Goal: Navigation & Orientation: Find specific page/section

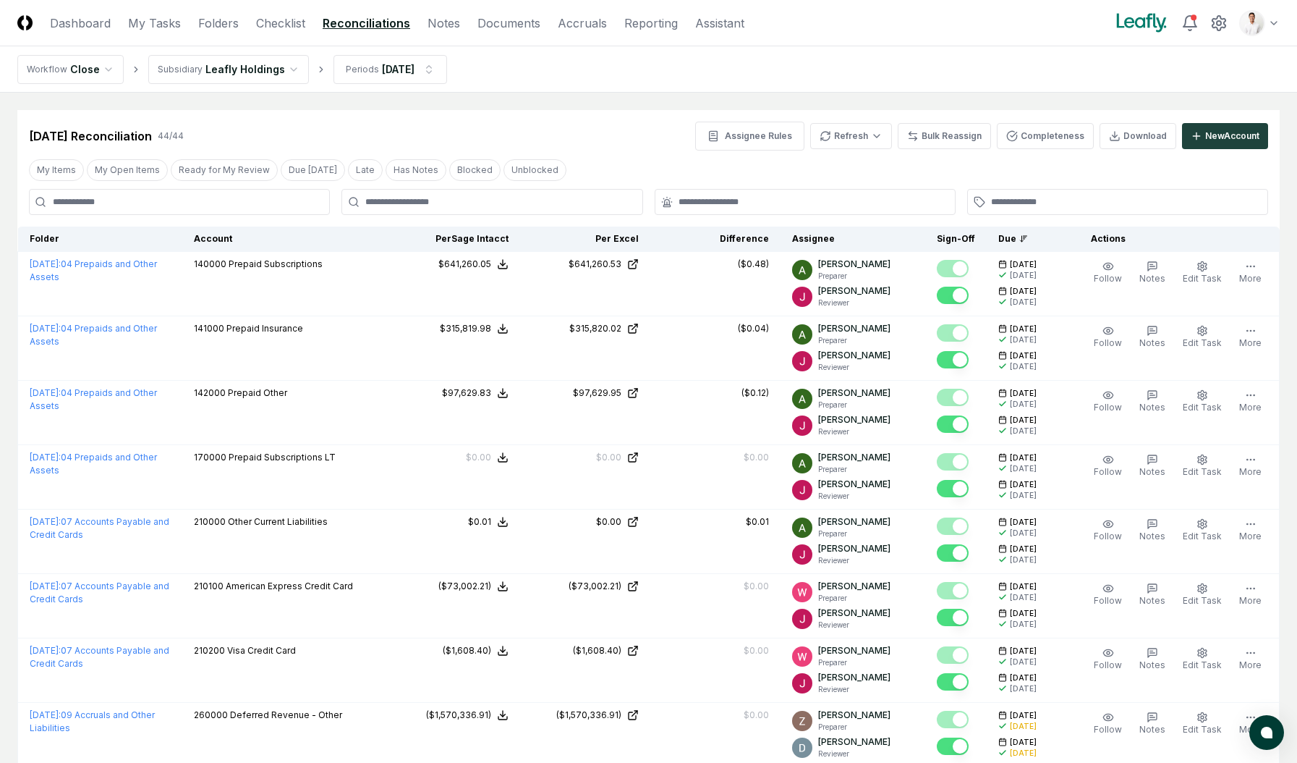
click at [1287, 22] on header "CloseCore Dashboard My Tasks Folders Checklist Reconciliations Notes Documents …" at bounding box center [648, 23] width 1297 height 46
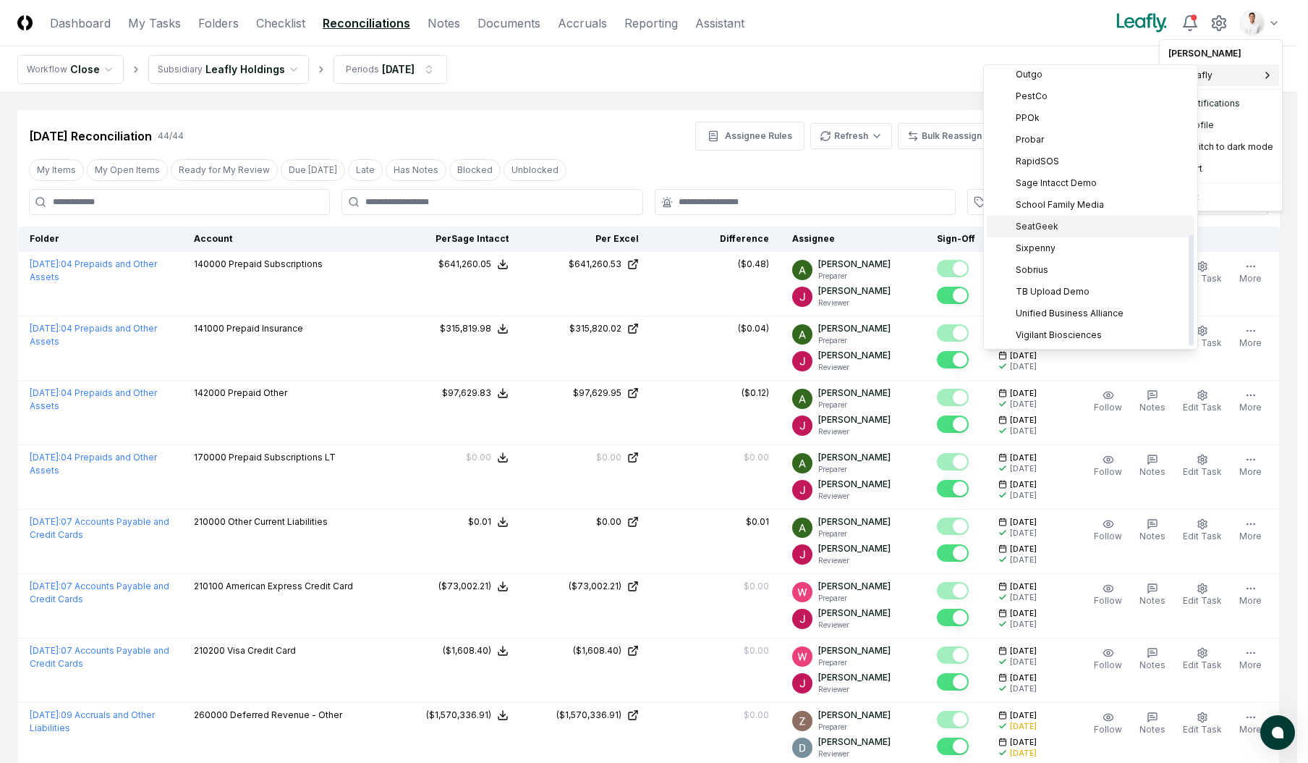
scroll to position [398, 0]
click at [1064, 300] on div "TB Upload Demo" at bounding box center [1091, 311] width 208 height 22
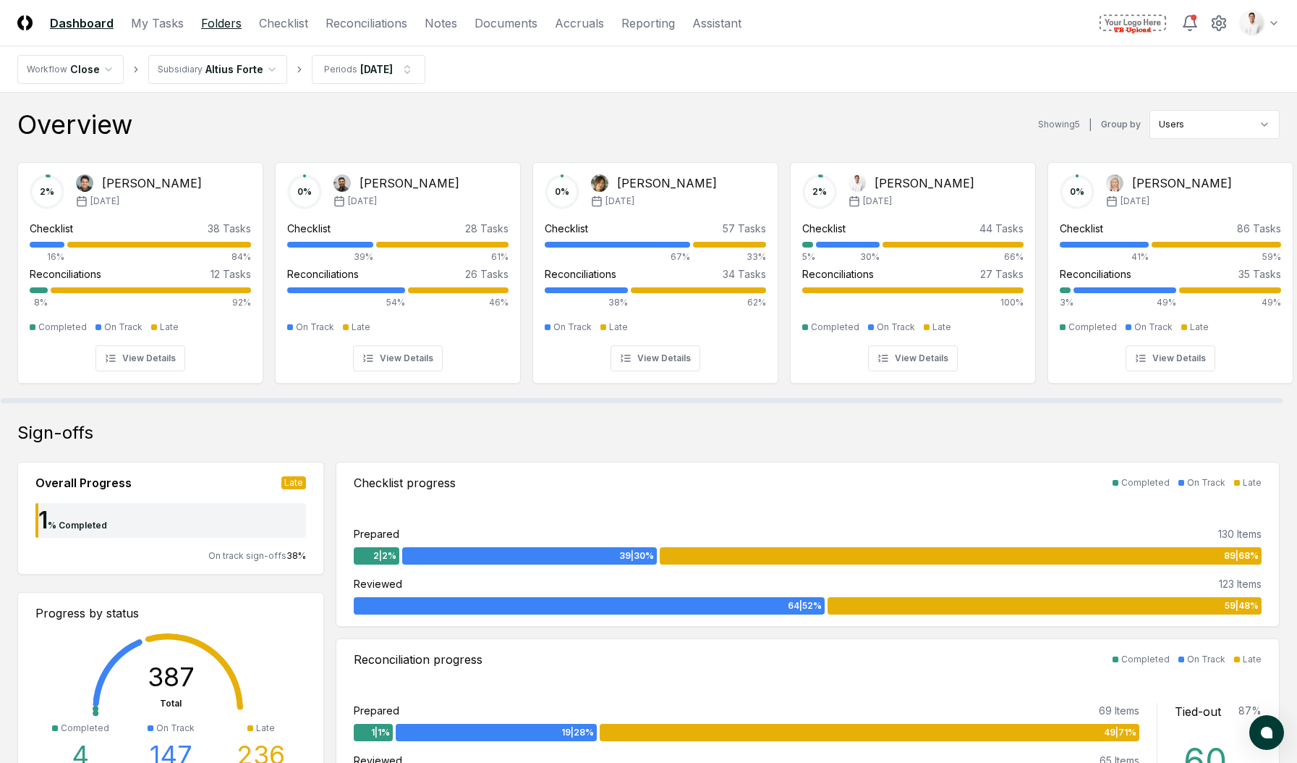
click at [207, 21] on link "Folders" at bounding box center [221, 22] width 41 height 17
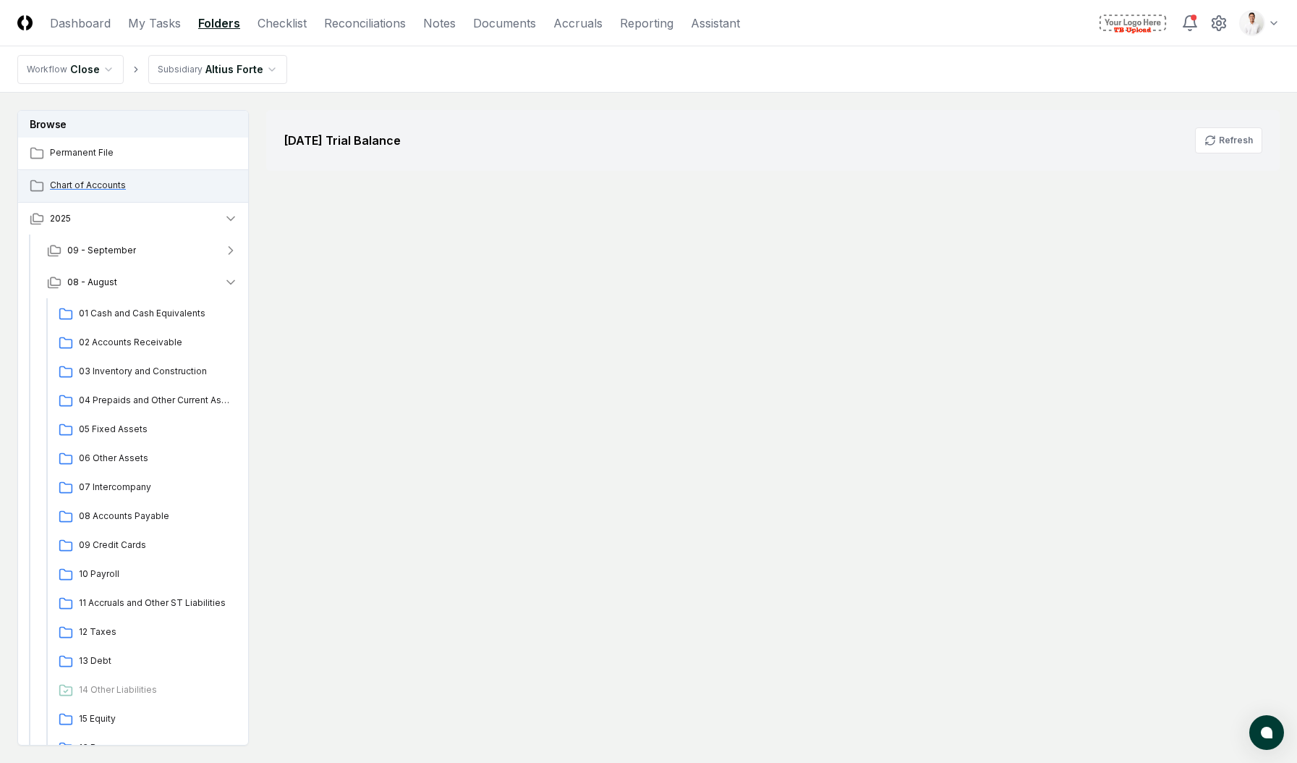
click at [104, 190] on span "Chart of Accounts" at bounding box center [144, 185] width 188 height 13
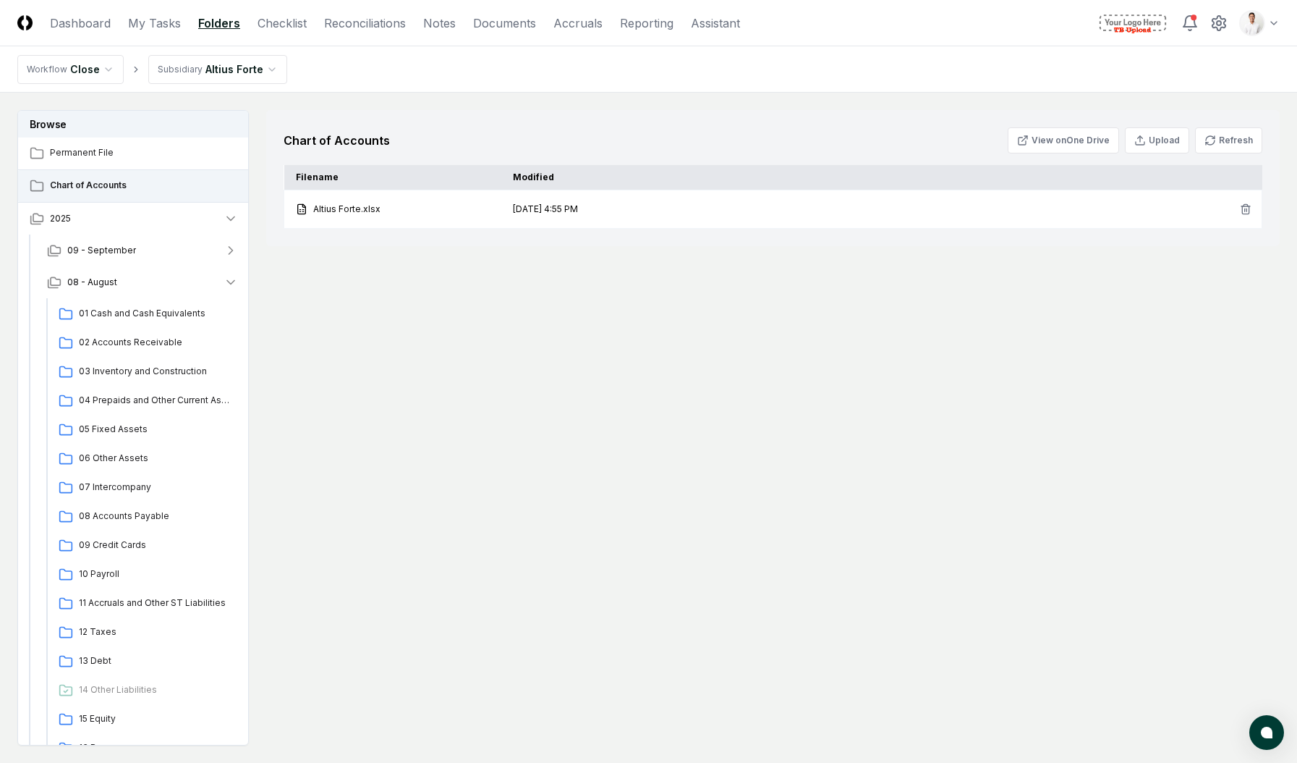
click at [1264, 43] on header "CloseCore Dashboard My Tasks Folders Checklist Reconciliations Notes Documents …" at bounding box center [648, 23] width 1297 height 46
click at [1267, 37] on header "CloseCore Dashboard My Tasks Folders Checklist Reconciliations Notes Documents …" at bounding box center [648, 23] width 1297 height 46
click at [1270, 27] on html "CloseCore Dashboard My Tasks Folders Checklist Reconciliations Notes Documents …" at bounding box center [648, 424] width 1297 height 849
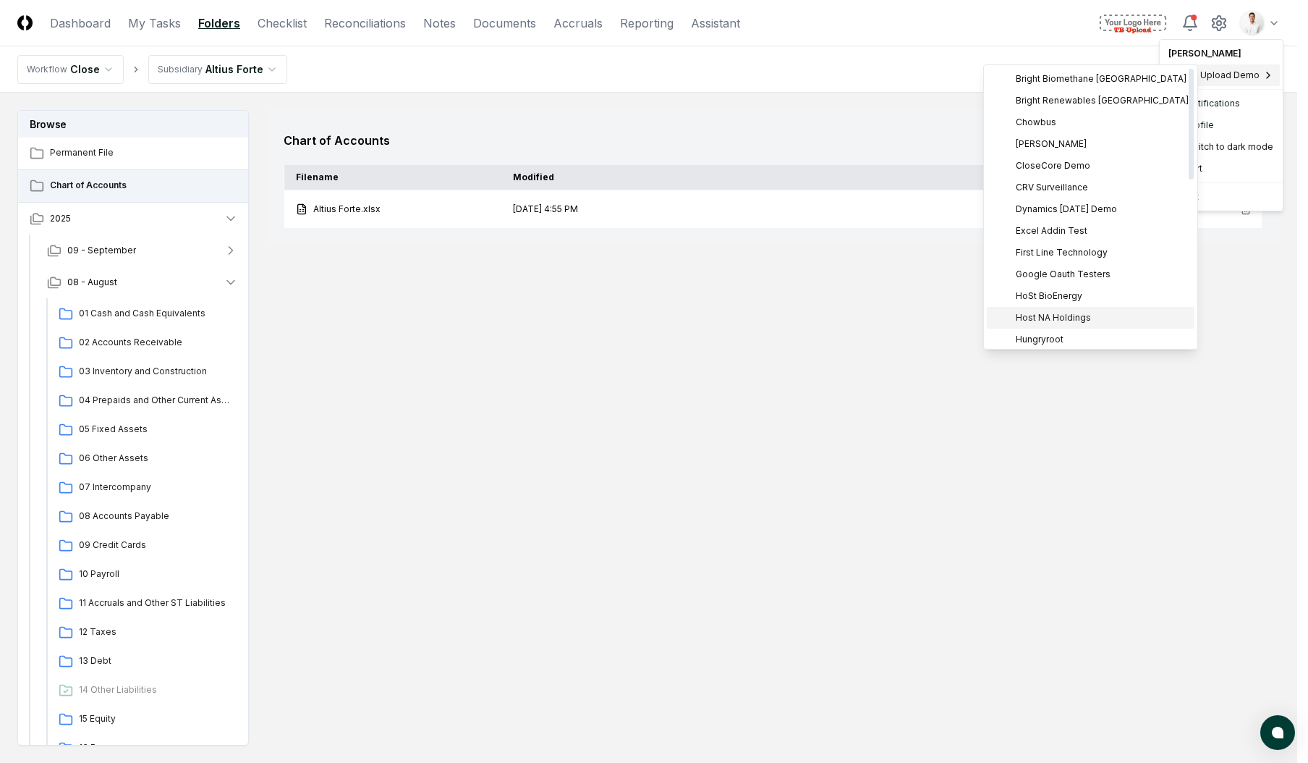
click at [1080, 313] on span "Host NA Holdings" at bounding box center [1053, 317] width 75 height 13
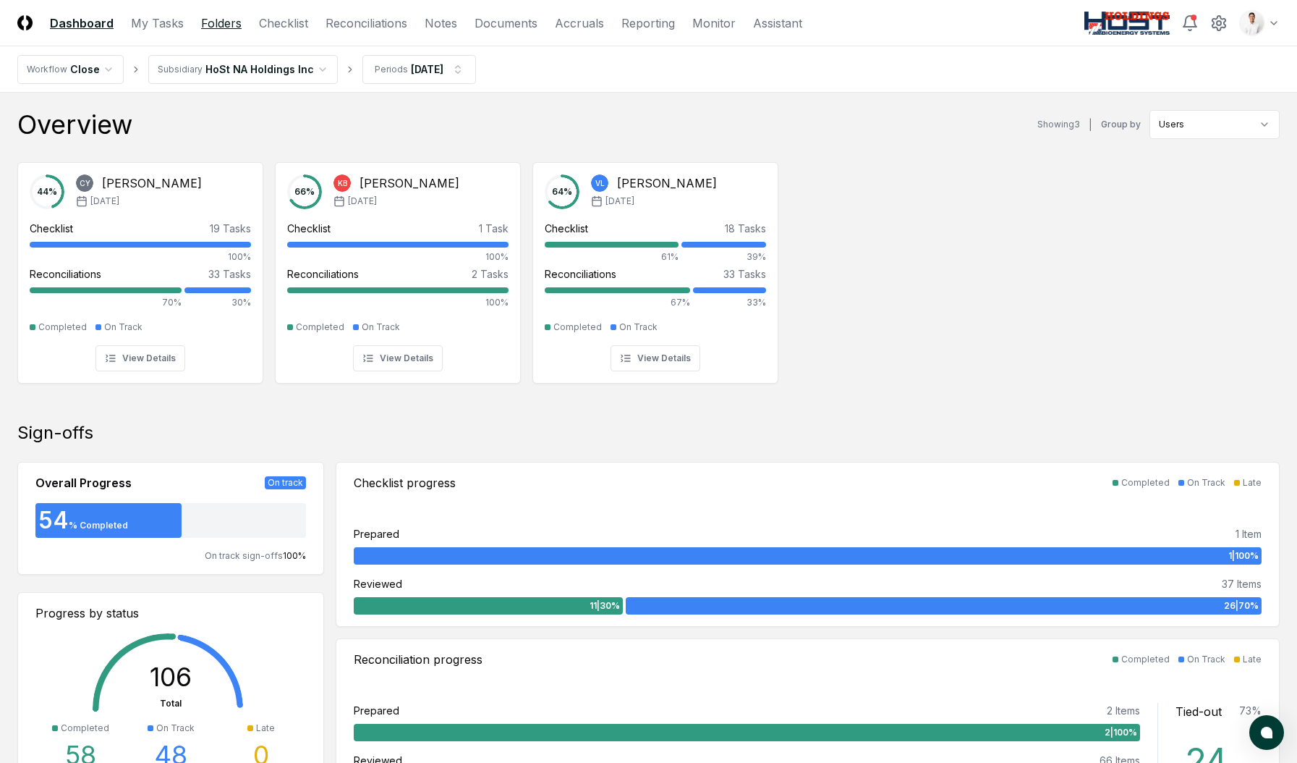
click at [211, 27] on link "Folders" at bounding box center [221, 22] width 41 height 17
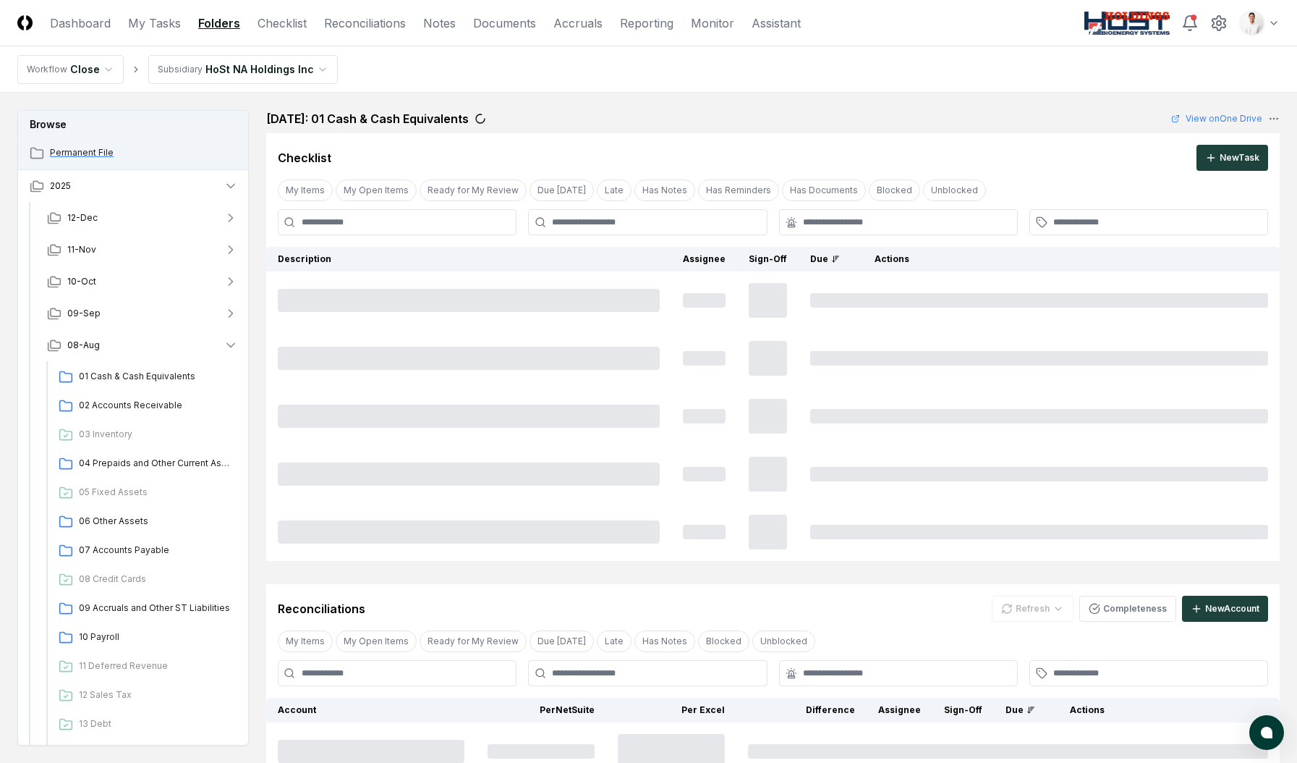
click at [120, 156] on span "Permanent File" at bounding box center [144, 152] width 188 height 13
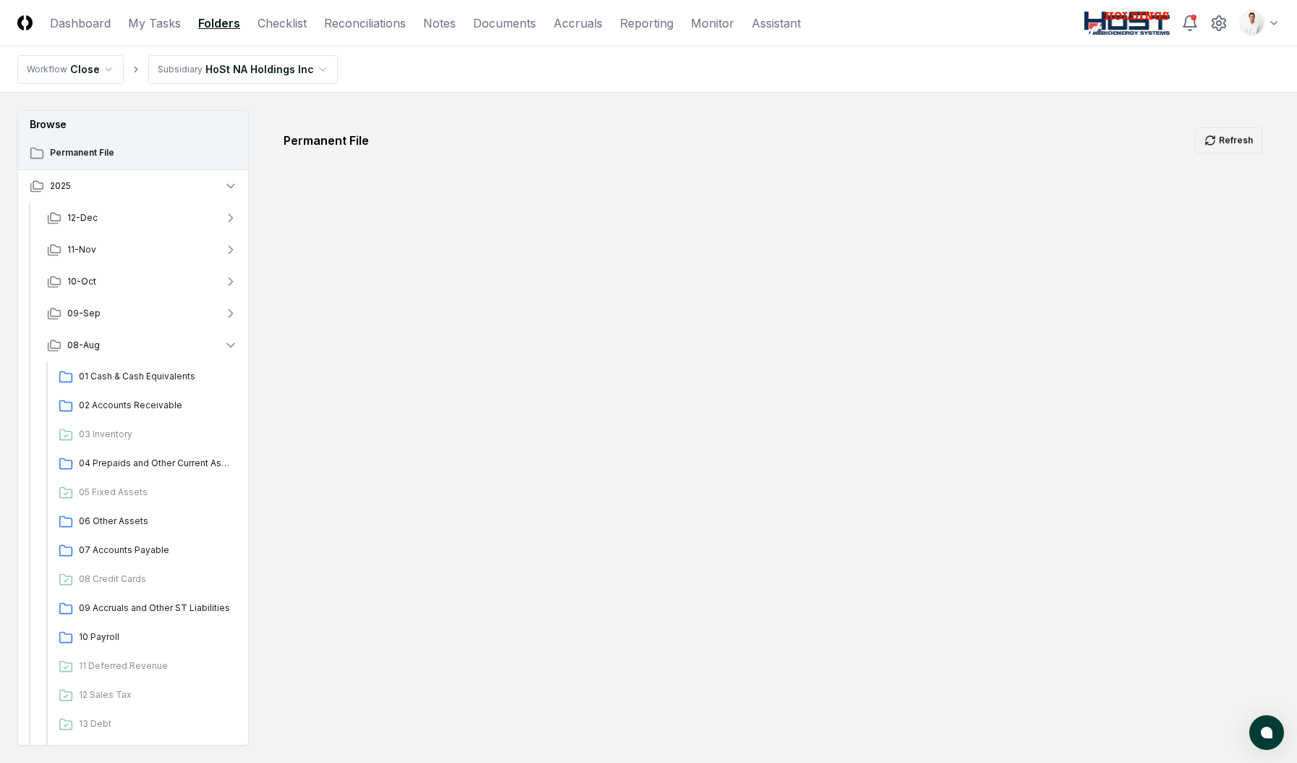
click at [1238, 129] on button "Refresh" at bounding box center [1228, 140] width 67 height 26
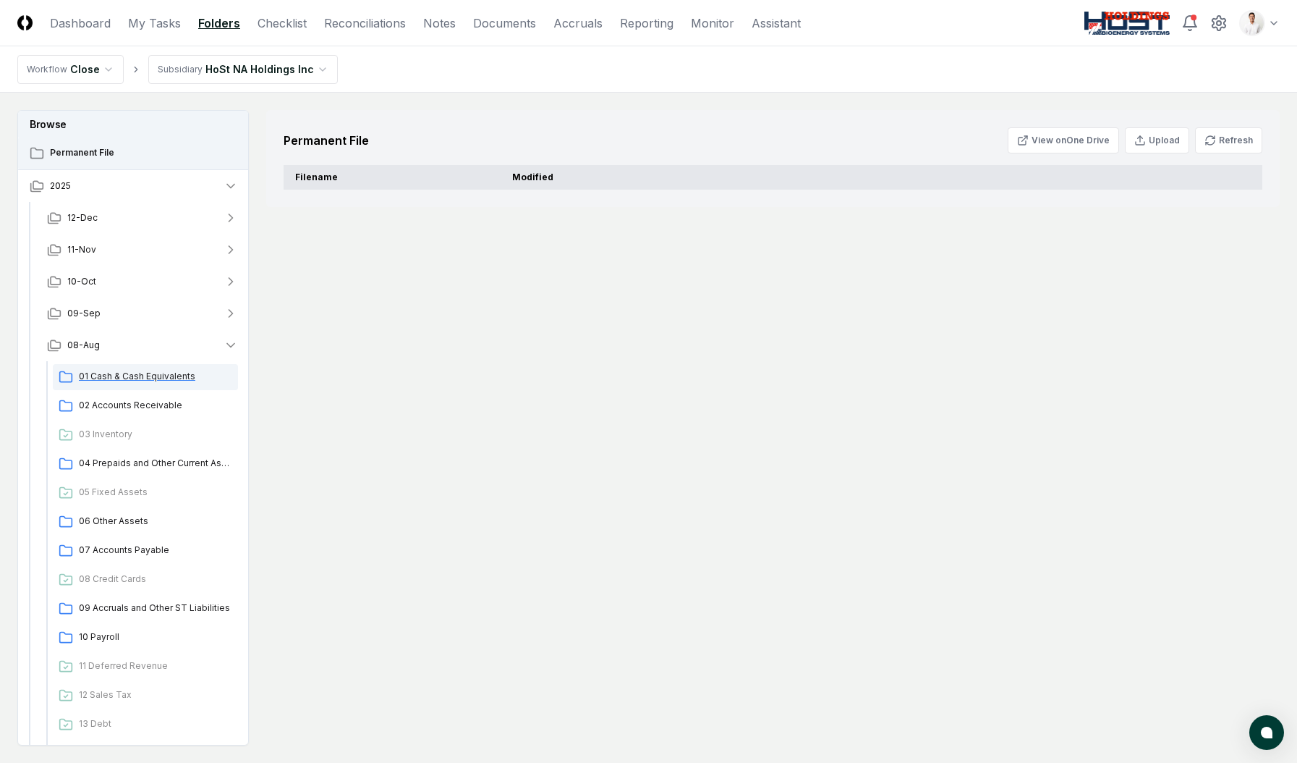
click at [141, 368] on div "01 Cash & Cash Equivalents" at bounding box center [145, 377] width 185 height 26
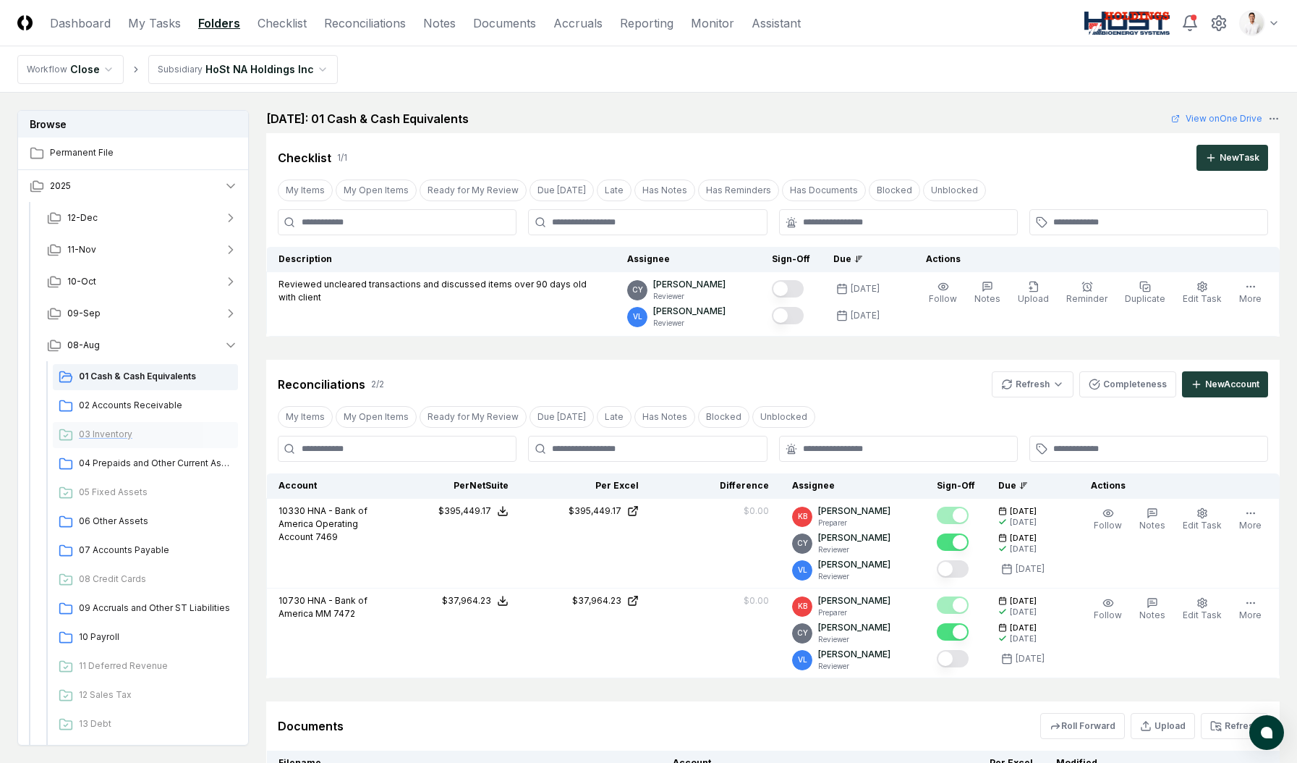
click at [143, 434] on span "03 Inventory" at bounding box center [155, 434] width 153 height 13
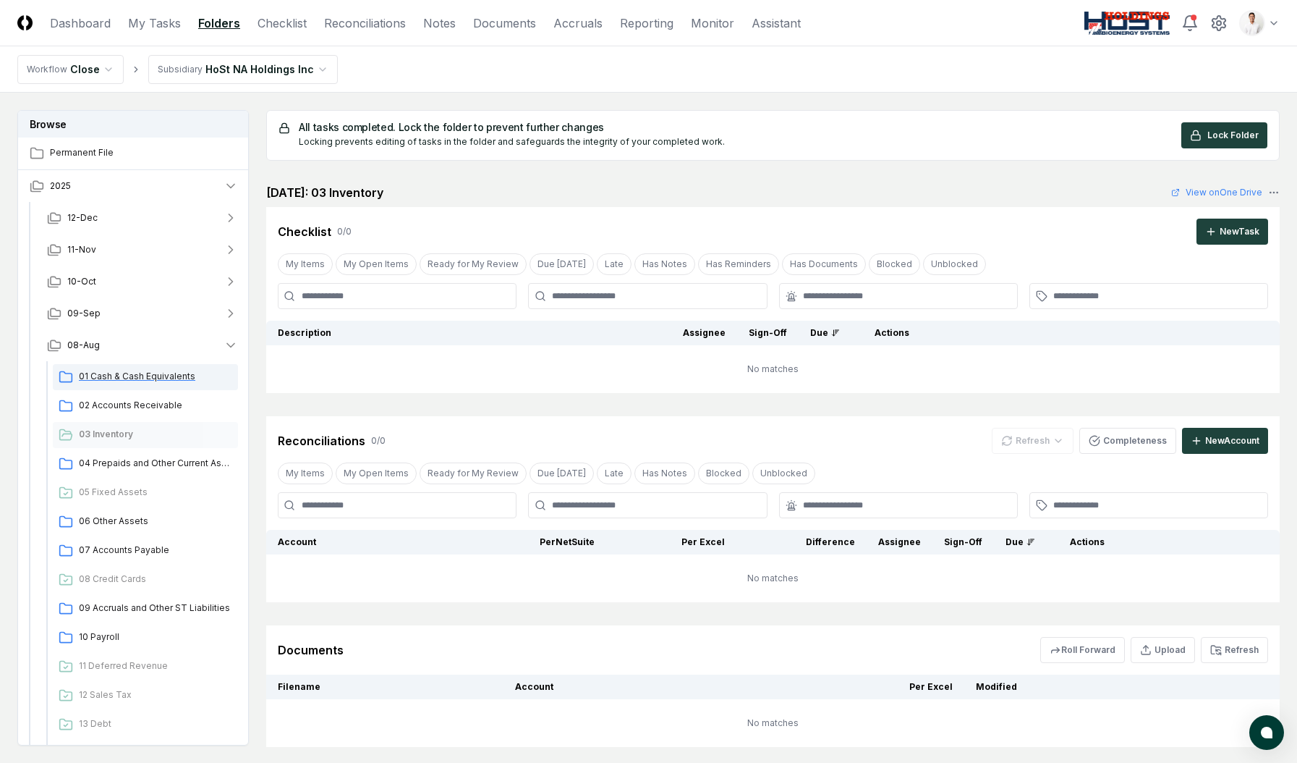
scroll to position [5, 0]
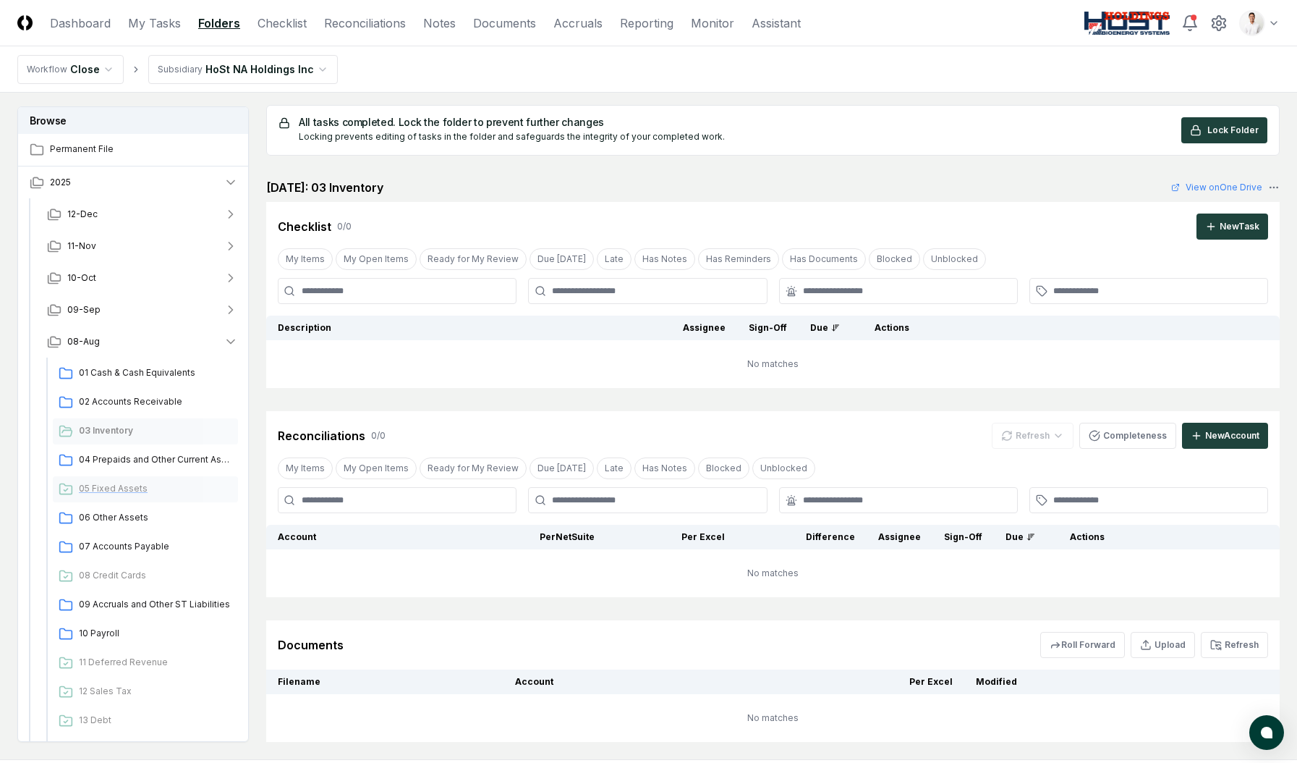
click at [116, 477] on div "05 Fixed Assets" at bounding box center [145, 489] width 185 height 26
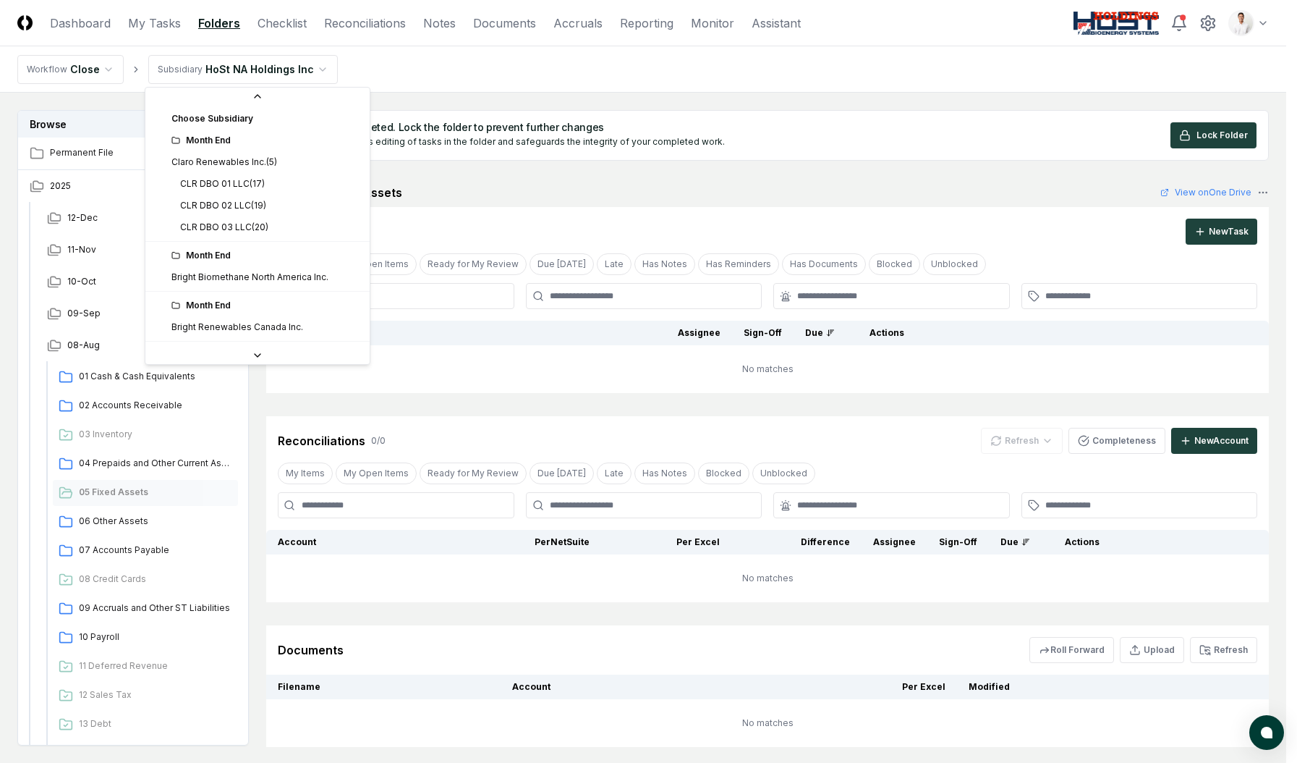
click at [256, 72] on html "CloseCore Dashboard My Tasks Folders Checklist Reconciliations Notes Documents …" at bounding box center [648, 425] width 1297 height 851
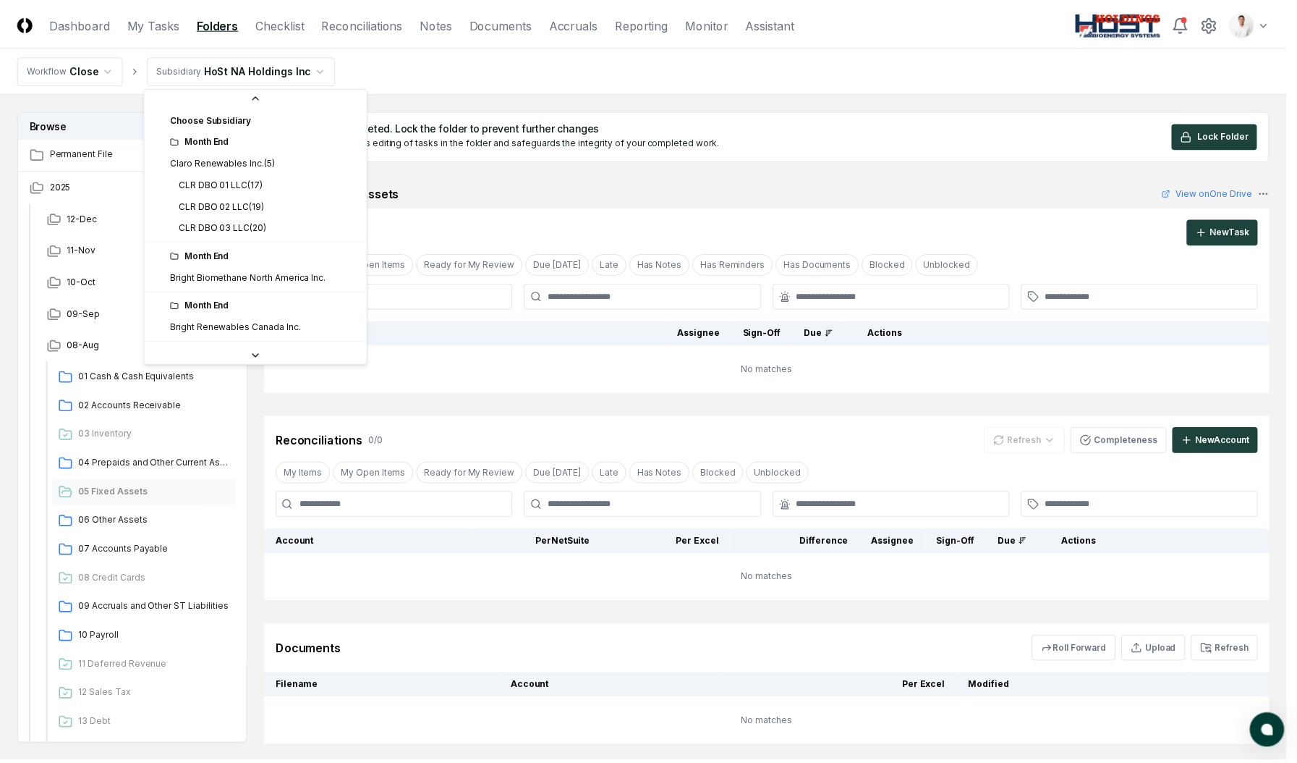
scroll to position [91, 0]
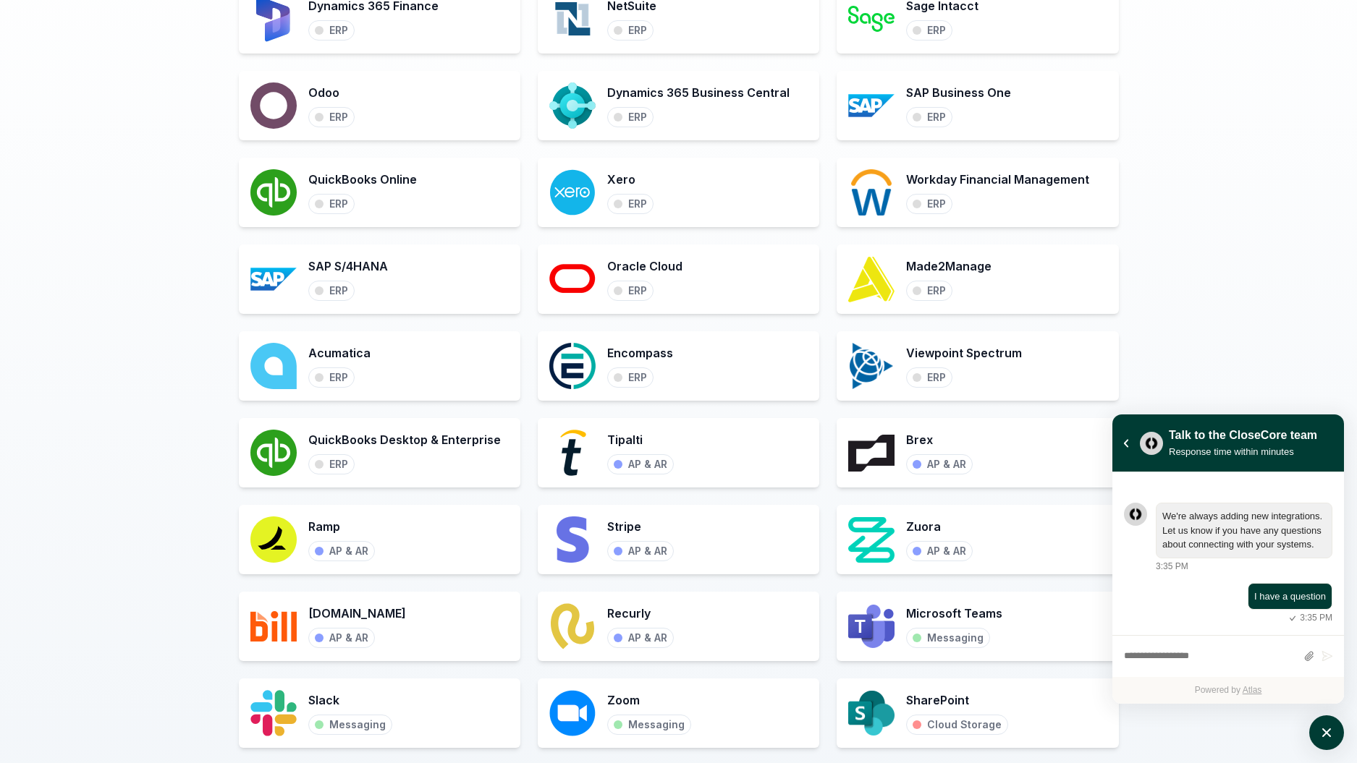
scroll to position [650, 0]
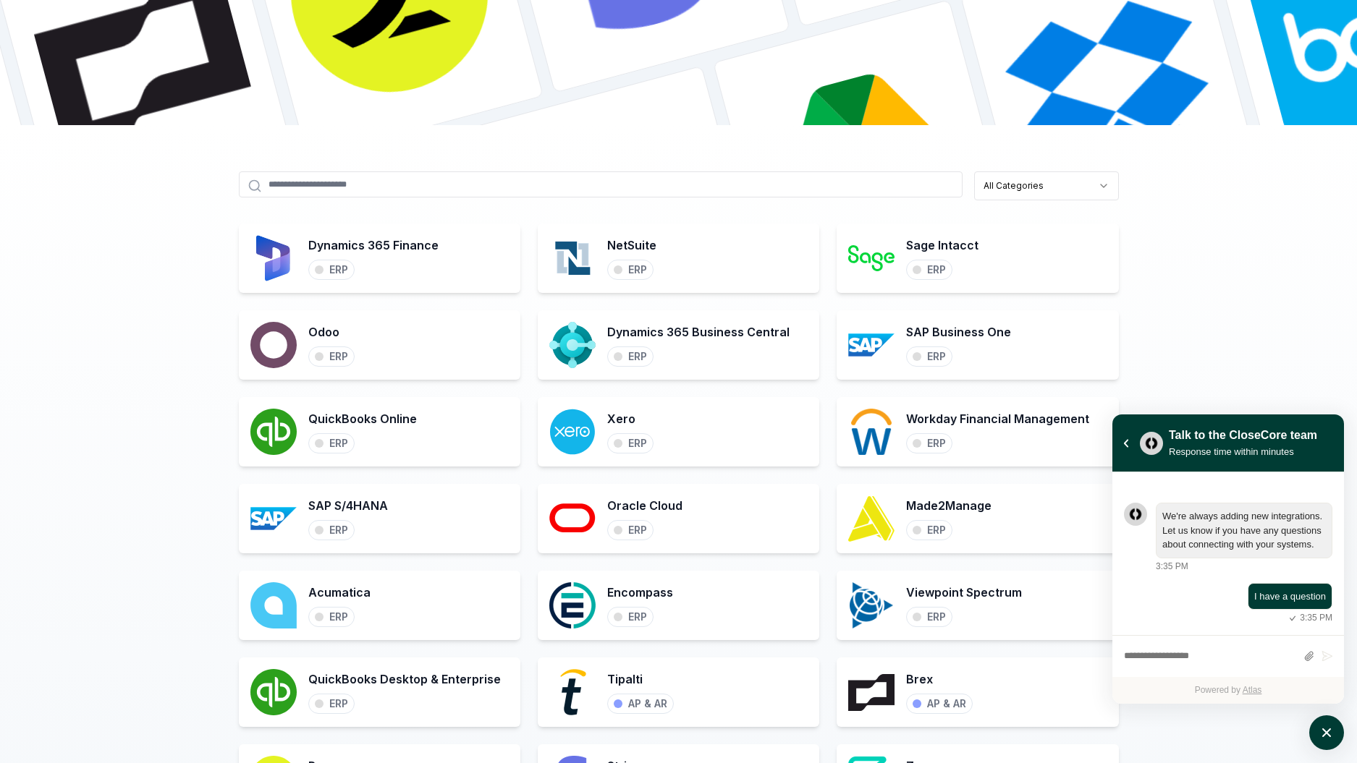
click at [1211, 247] on div "All Categories Dynamics 365 Finance ERP NetSuite ERP Sage Intacct ERP Odoo ERP …" at bounding box center [678, 666] width 1357 height 1082
